Goal: Find specific page/section: Find specific page/section

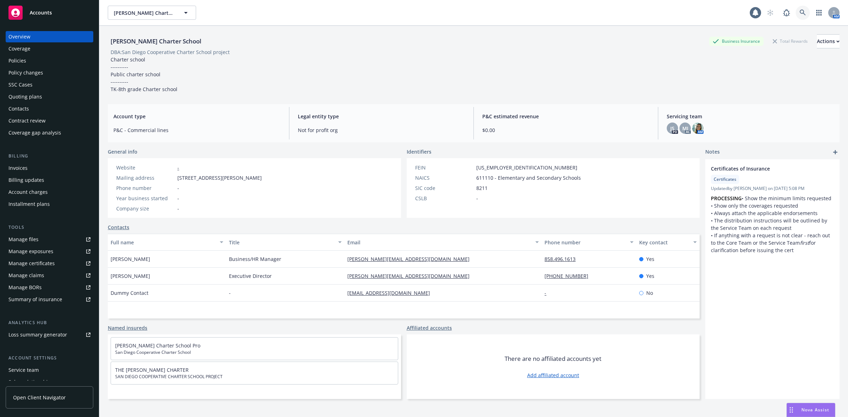
click at [800, 14] on icon at bounding box center [803, 13] width 6 height 6
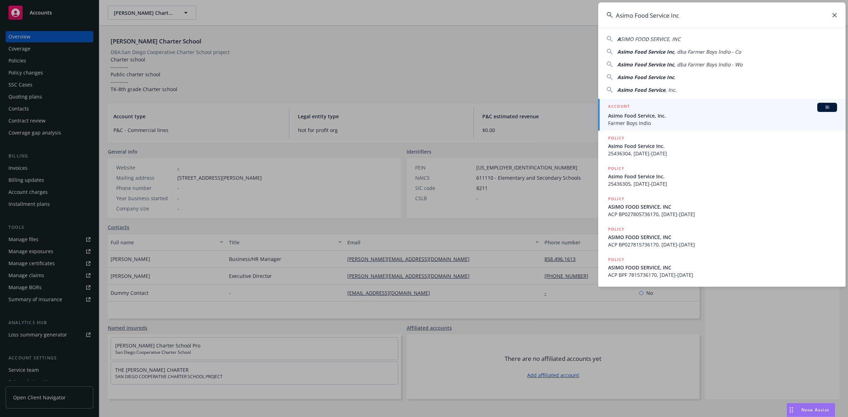
type input "Asimo Food Service Inc"
click at [654, 117] on span "Asimo Food Service, Inc." at bounding box center [722, 115] width 229 height 7
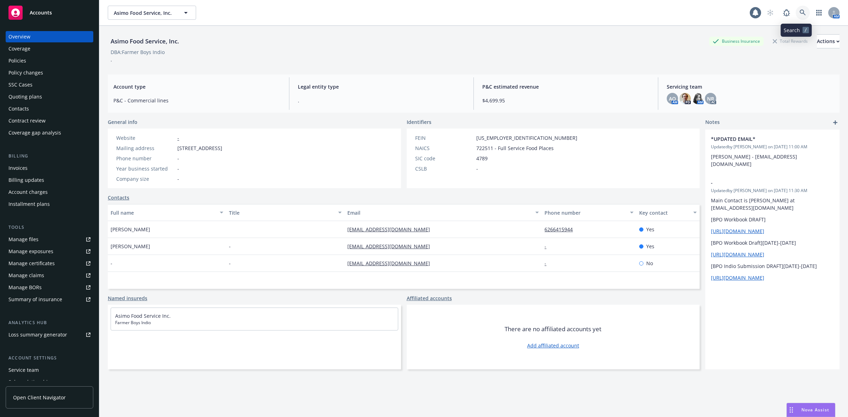
click at [796, 6] on link at bounding box center [803, 13] width 14 height 14
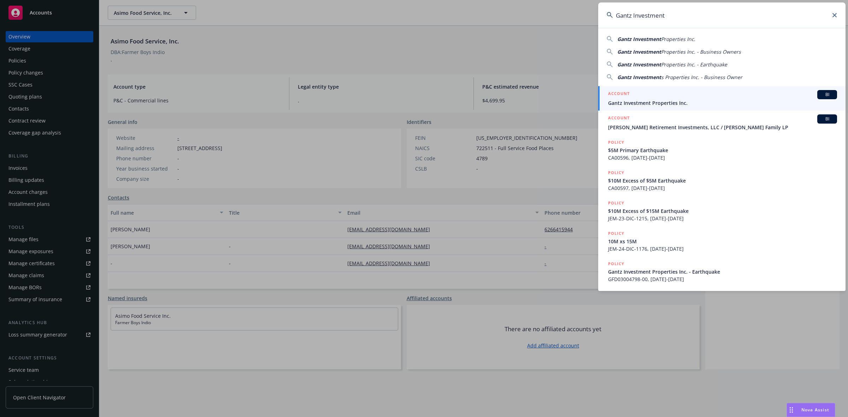
type input "Gantz Investment"
click at [658, 94] on div "ACCOUNT BI" at bounding box center [722, 94] width 229 height 9
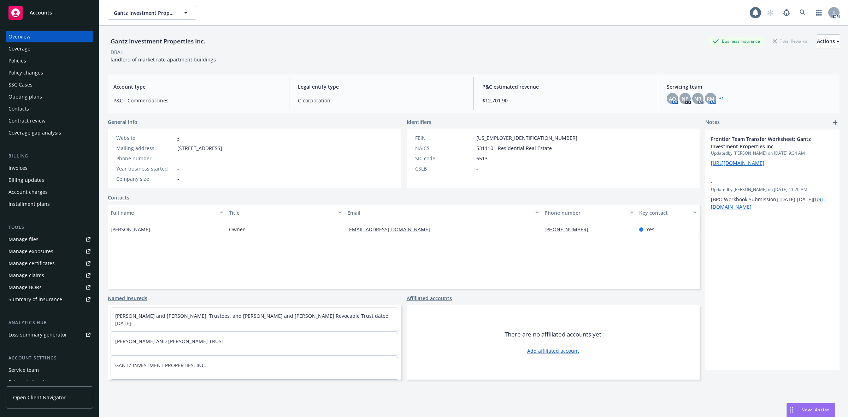
click at [29, 370] on div "Service team" at bounding box center [23, 370] width 30 height 11
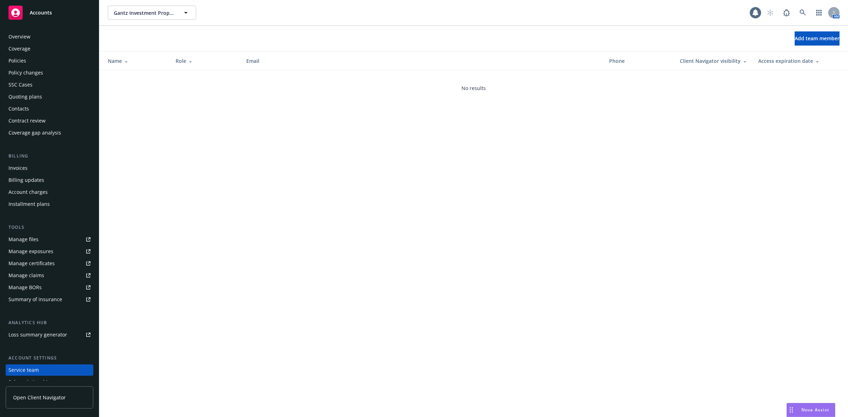
scroll to position [43, 0]
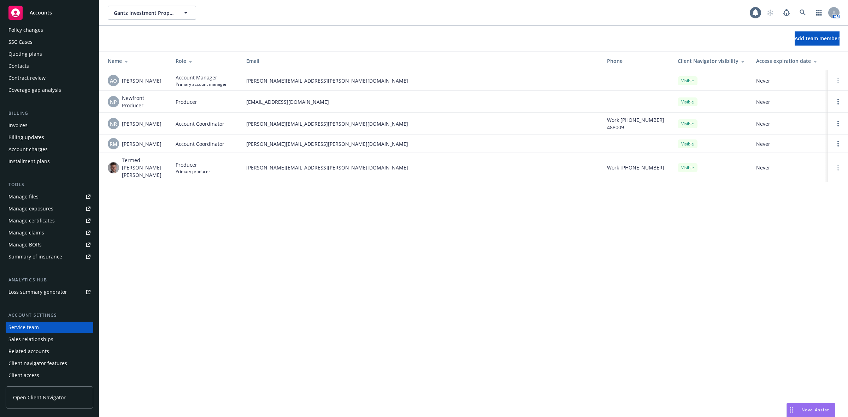
click at [52, 30] on div "Policy changes" at bounding box center [49, 29] width 82 height 11
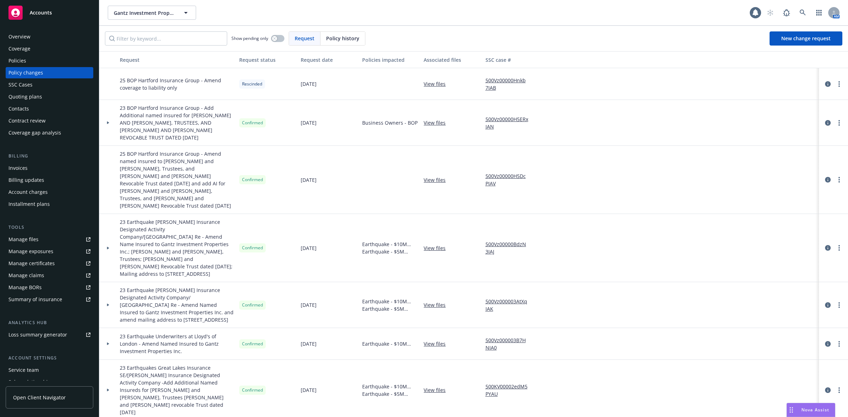
click at [36, 40] on div "Overview" at bounding box center [49, 36] width 82 height 11
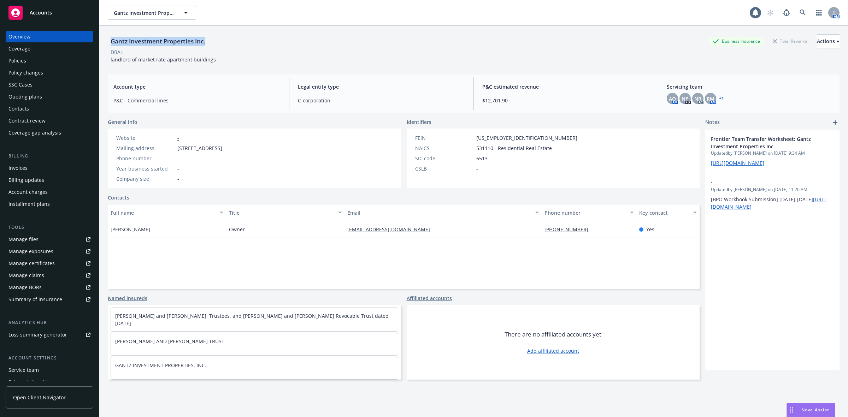
drag, startPoint x: 205, startPoint y: 42, endPoint x: 107, endPoint y: 45, distance: 97.9
click at [107, 45] on div "Gantz Investment Properties Inc. Business Insurance Total Rewards Actions DBA: …" at bounding box center [473, 234] width 749 height 417
copy div "Gantz Investment Properties Inc."
